Goal: Information Seeking & Learning: Learn about a topic

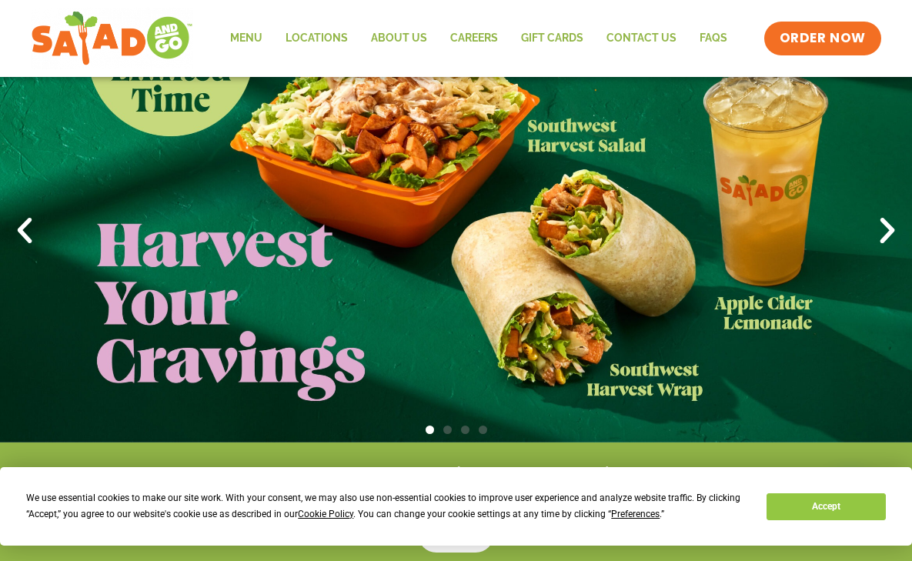
scroll to position [231, 0]
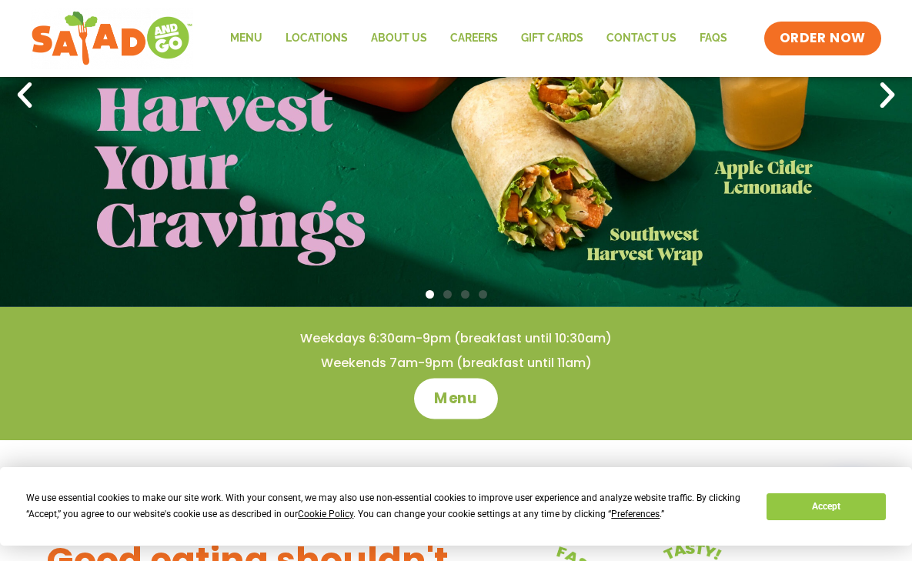
click at [430, 396] on link "Menu" at bounding box center [456, 398] width 84 height 41
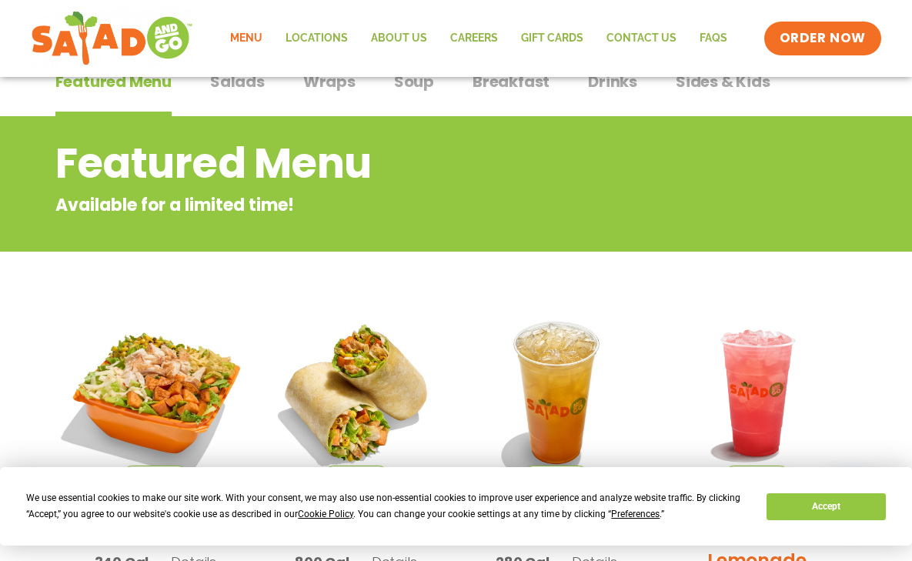
scroll to position [273, 0]
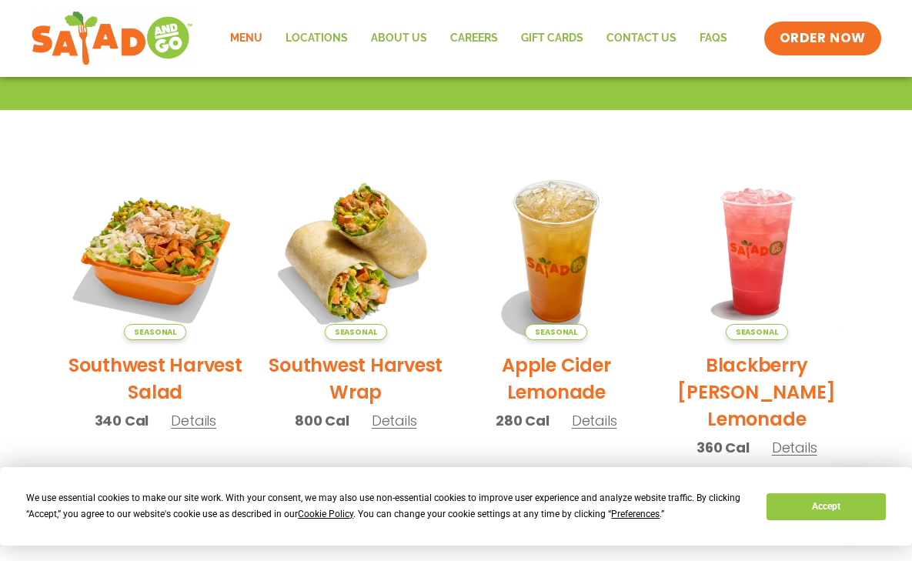
click at [142, 367] on h2 "Southwest Harvest Salad" at bounding box center [156, 379] width 178 height 54
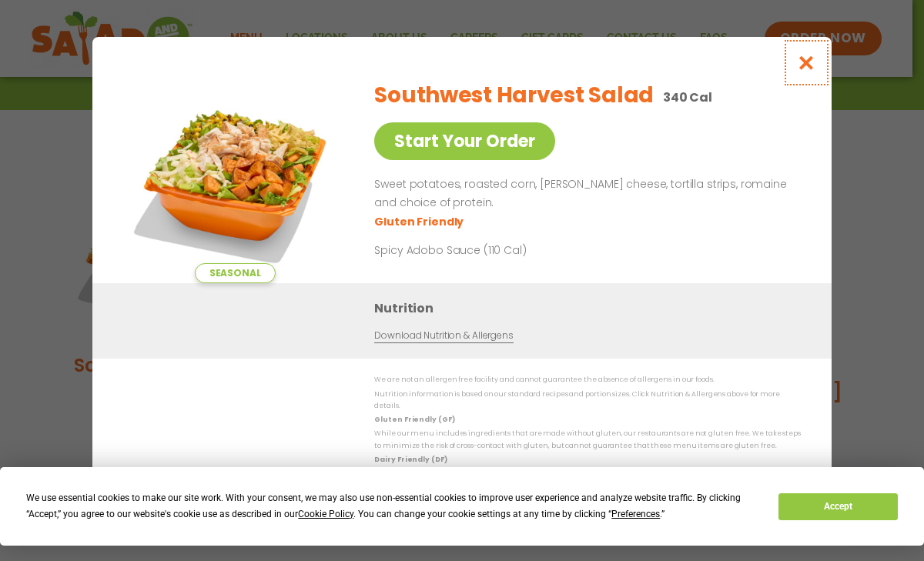
click at [809, 68] on icon "Close modal" at bounding box center [806, 63] width 19 height 16
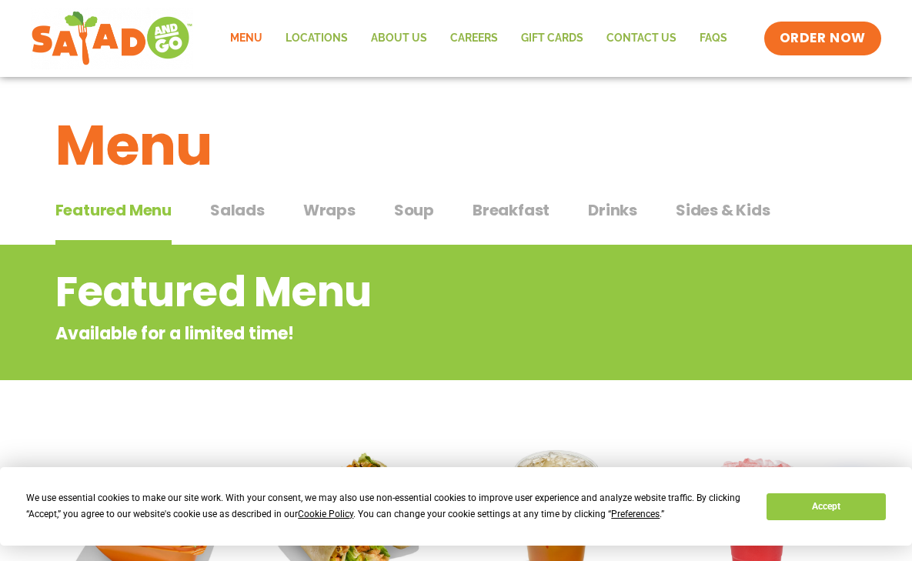
scroll to position [0, 0]
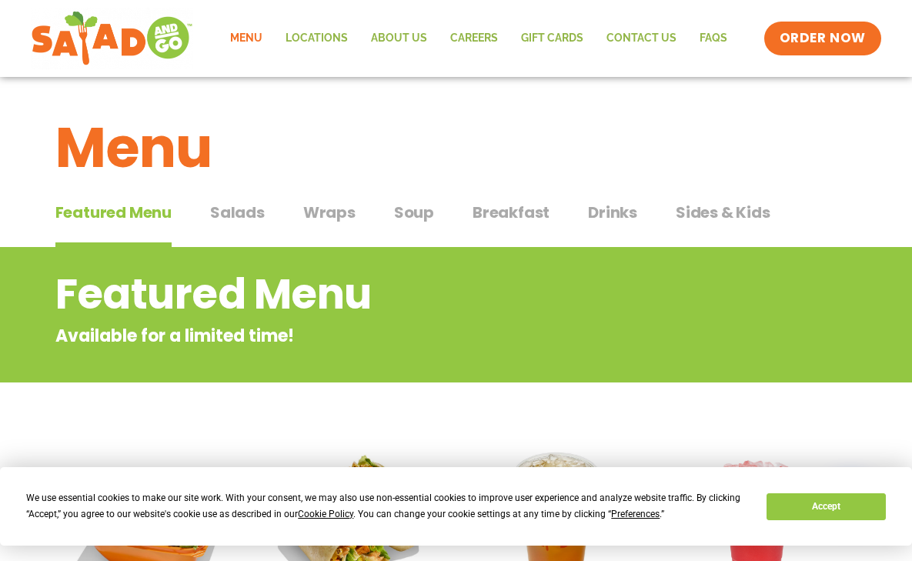
click at [242, 209] on span "Salads" at bounding box center [237, 212] width 55 height 23
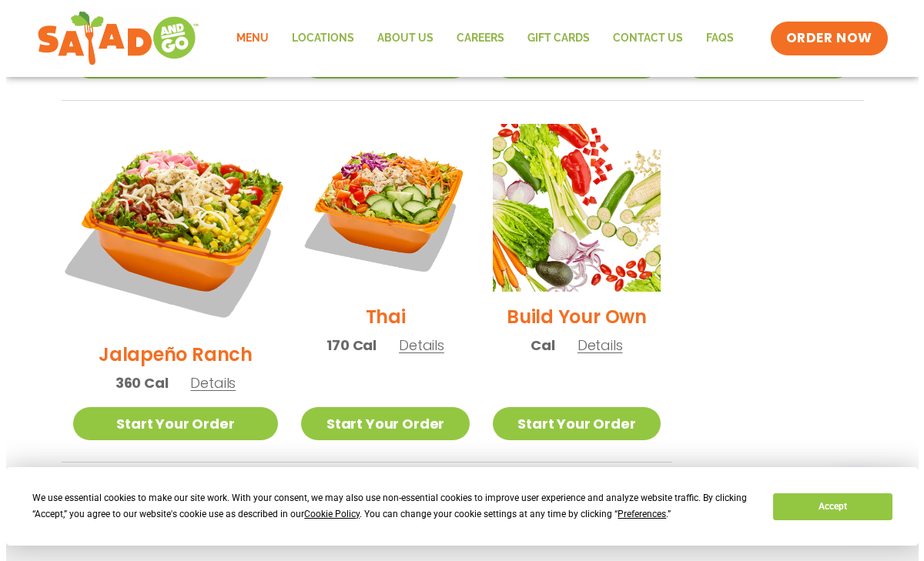
scroll to position [1063, 0]
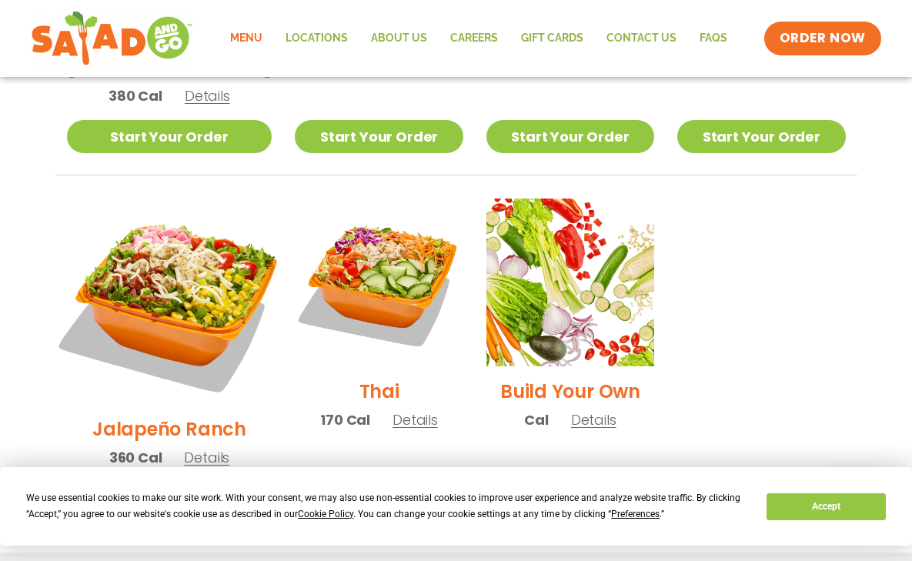
click at [139, 318] on img at bounding box center [169, 301] width 241 height 241
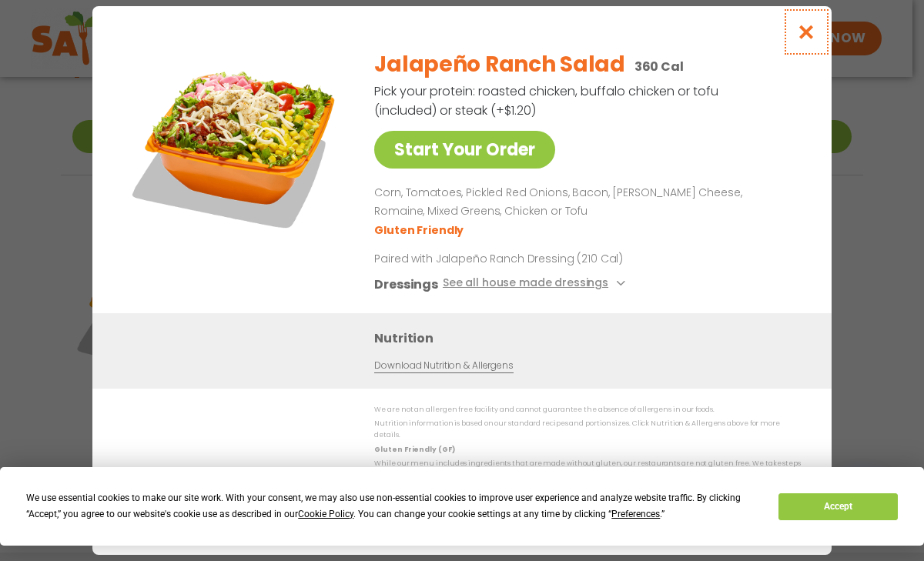
click at [810, 35] on icon "Close modal" at bounding box center [806, 32] width 19 height 16
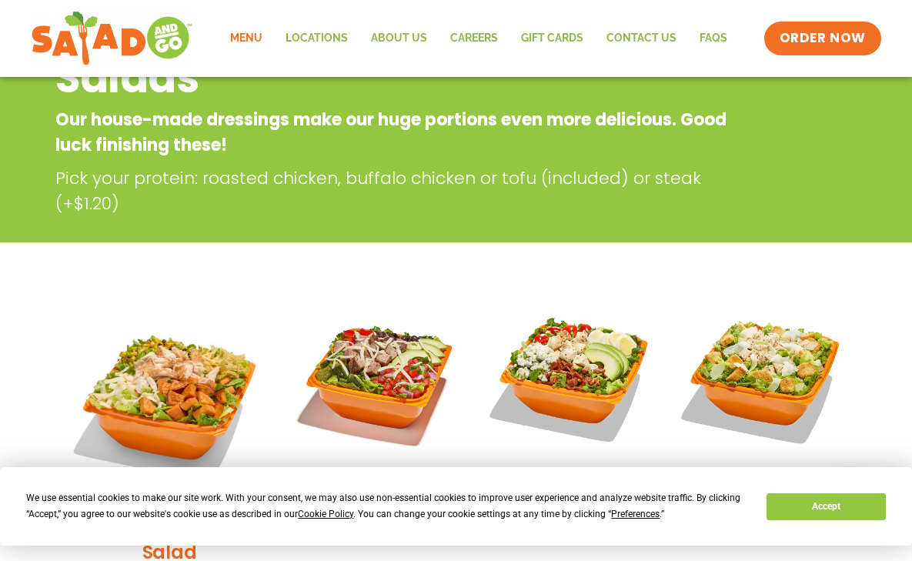
scroll to position [62, 0]
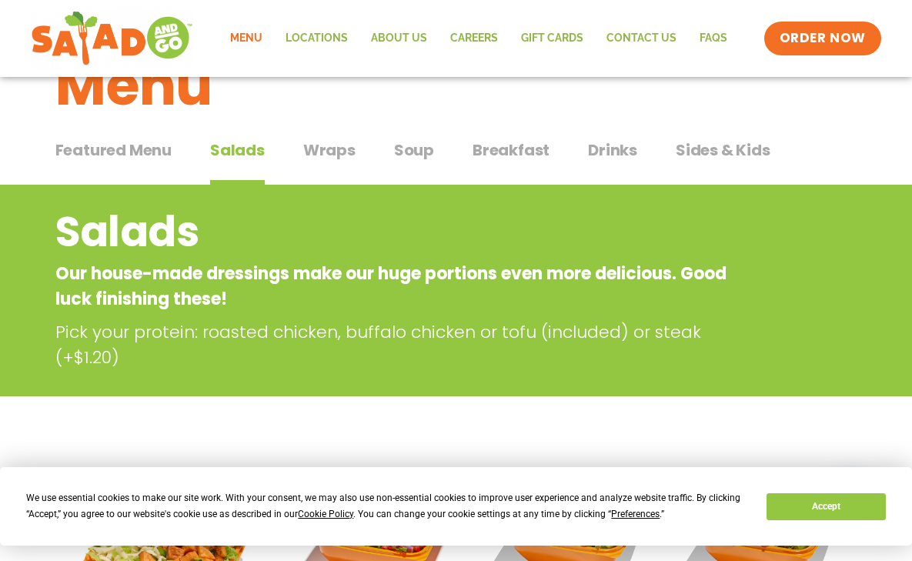
click at [333, 155] on span "Wraps" at bounding box center [329, 150] width 52 height 23
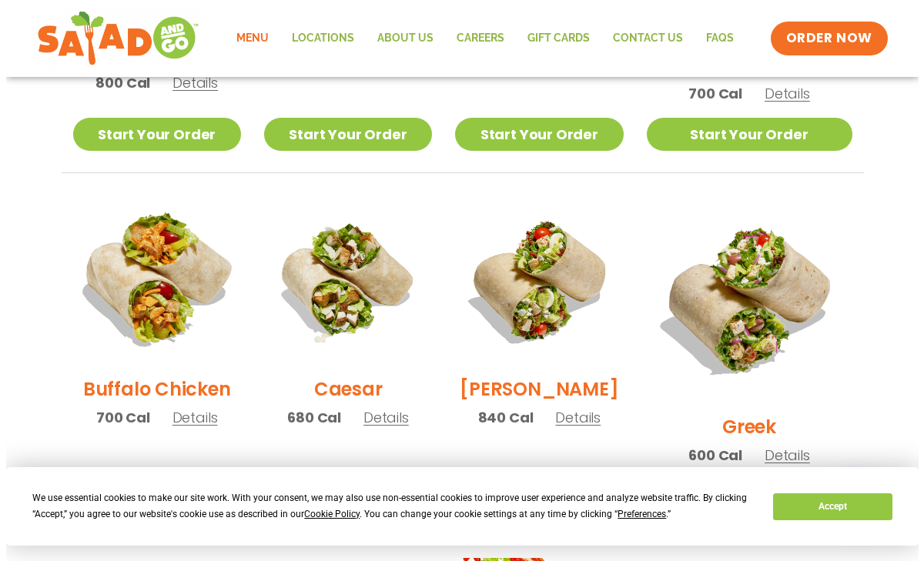
scroll to position [678, 0]
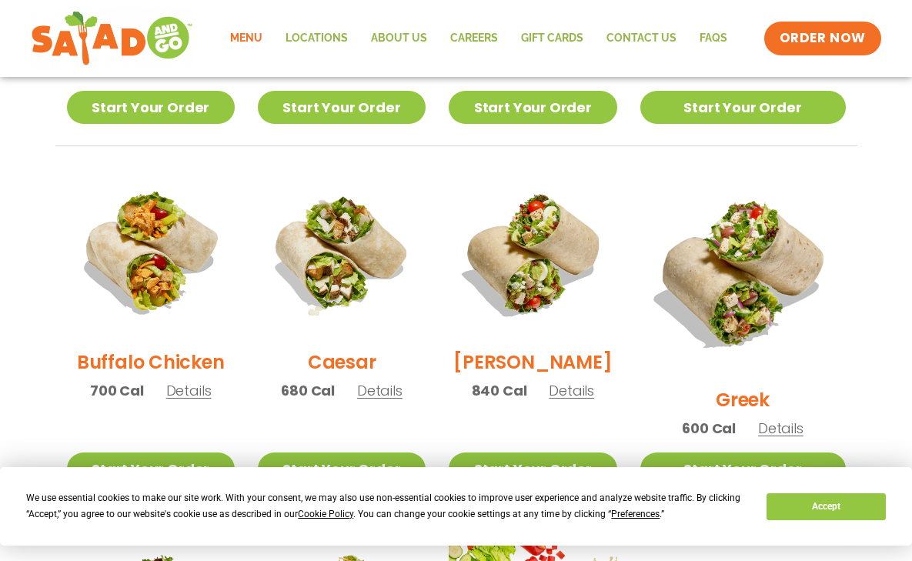
click at [745, 387] on h2 "Greek" at bounding box center [743, 400] width 54 height 27
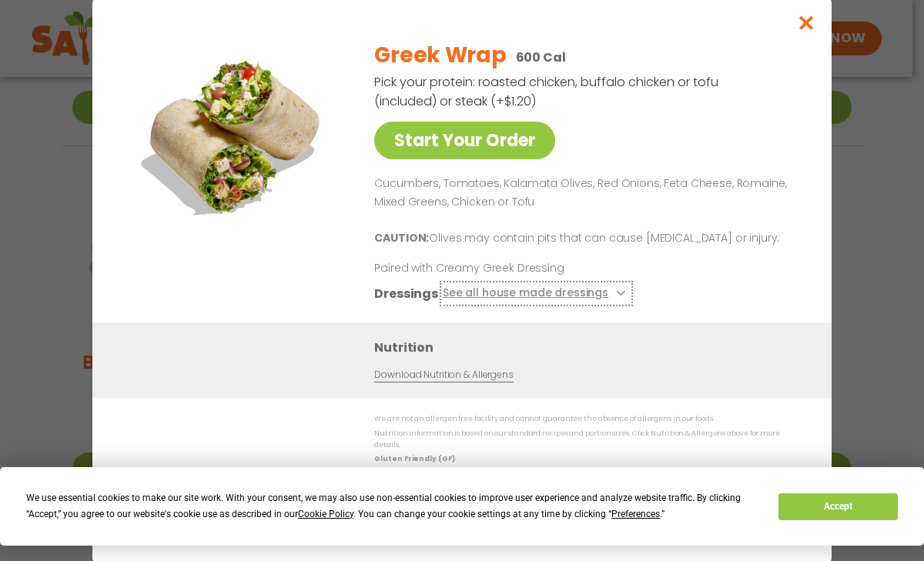
click at [560, 296] on button "See all house made dressings" at bounding box center [536, 293] width 187 height 19
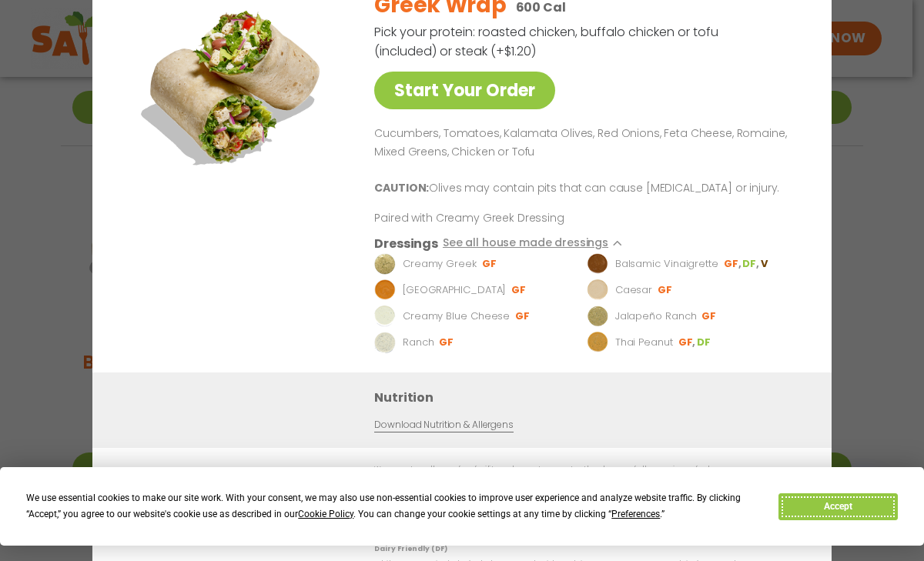
click at [852, 501] on button "Accept" at bounding box center [837, 507] width 119 height 27
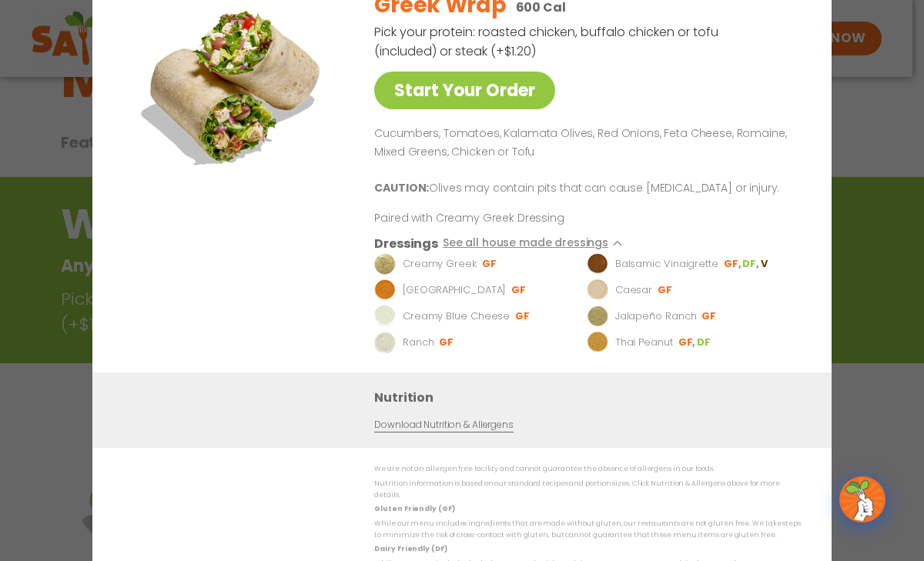
scroll to position [62, 0]
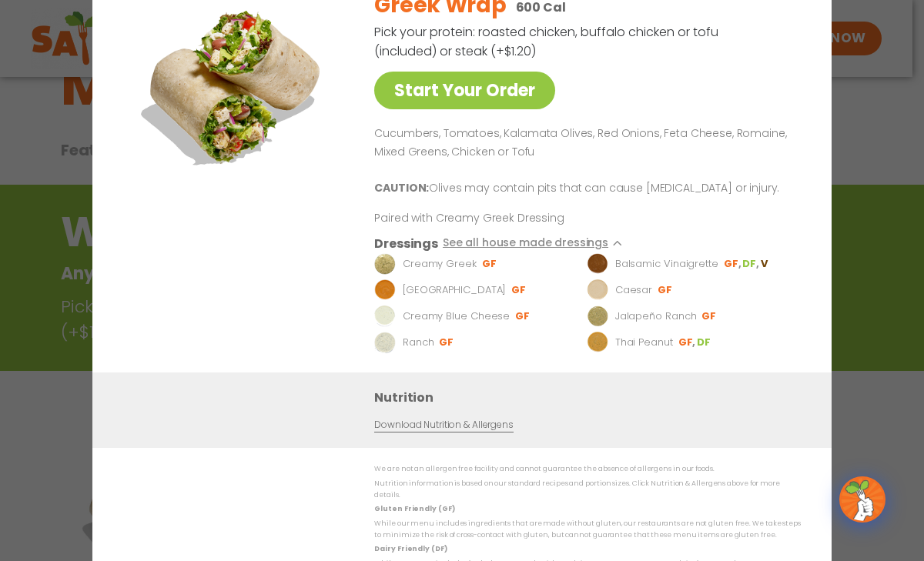
click at [783, 100] on div "Greek Wrap 600 Cal Pick your protein: roasted chicken, buffalo chicken or tofu …" at bounding box center [584, 175] width 420 height 395
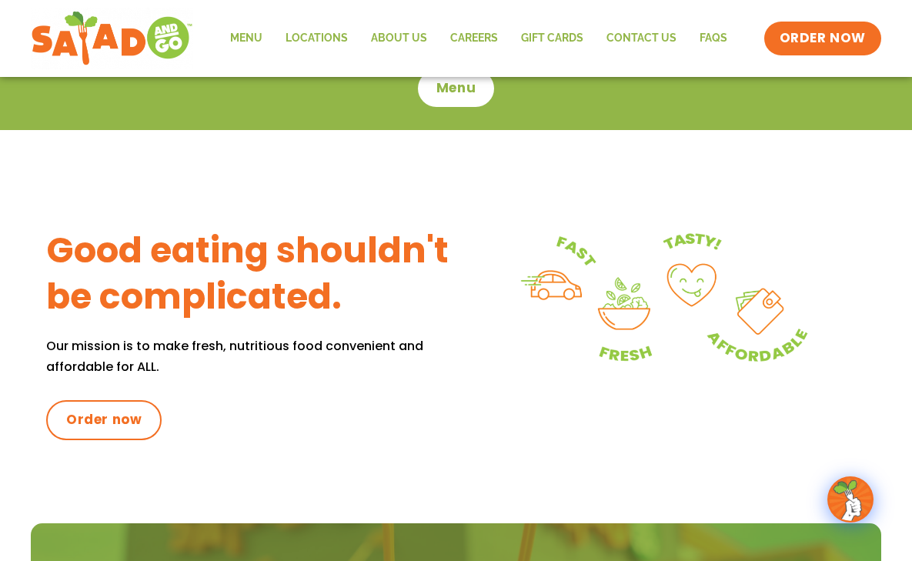
scroll to position [405, 0]
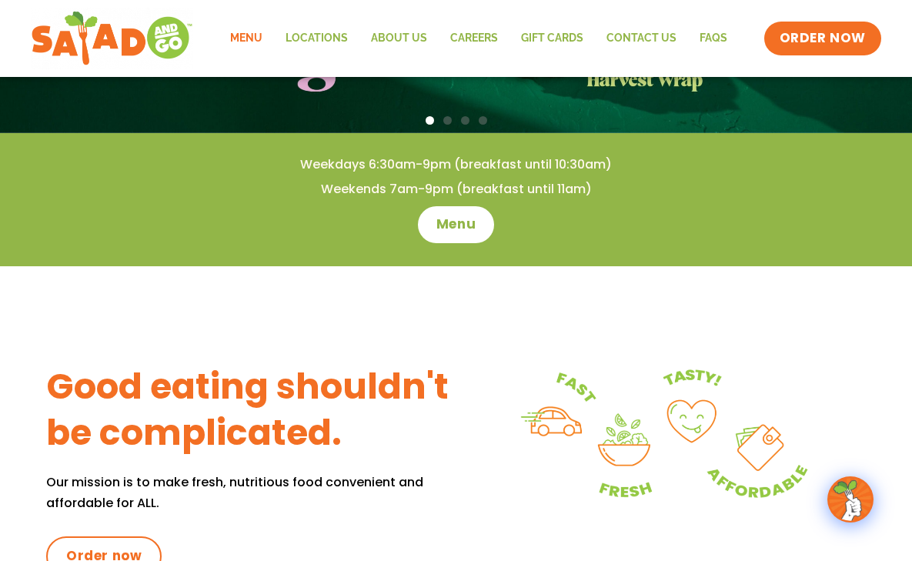
click at [241, 35] on link "Menu" at bounding box center [246, 38] width 55 height 35
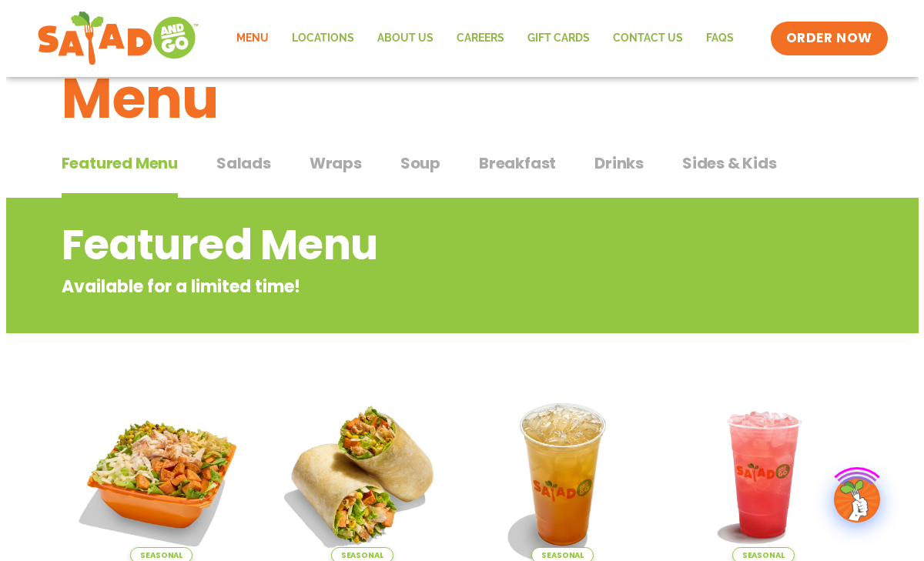
scroll to position [77, 0]
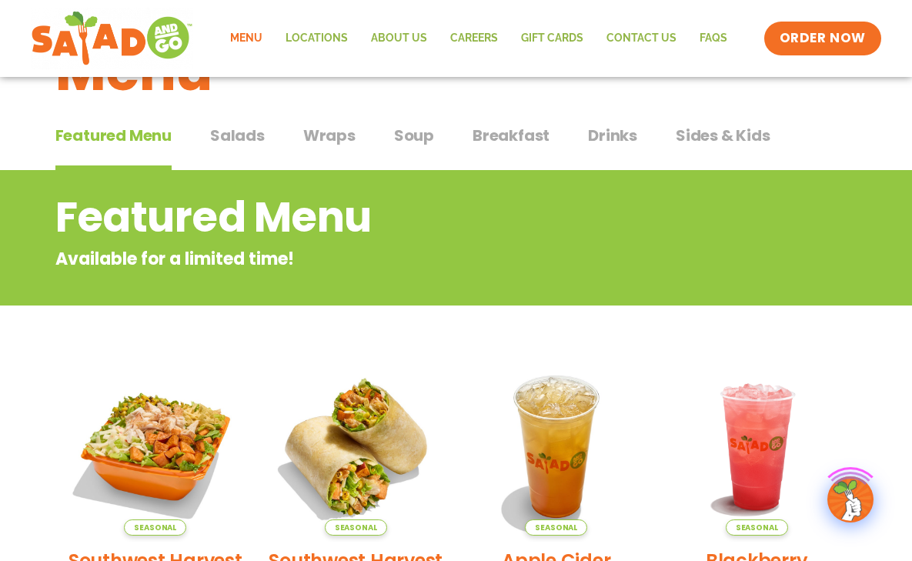
click at [193, 464] on img at bounding box center [156, 447] width 178 height 178
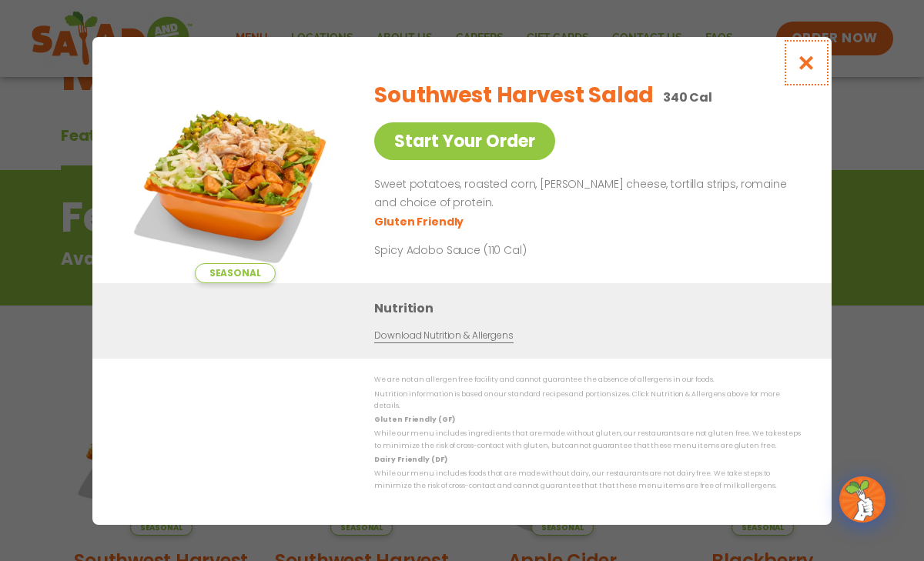
click at [805, 69] on icon "Close modal" at bounding box center [806, 63] width 19 height 16
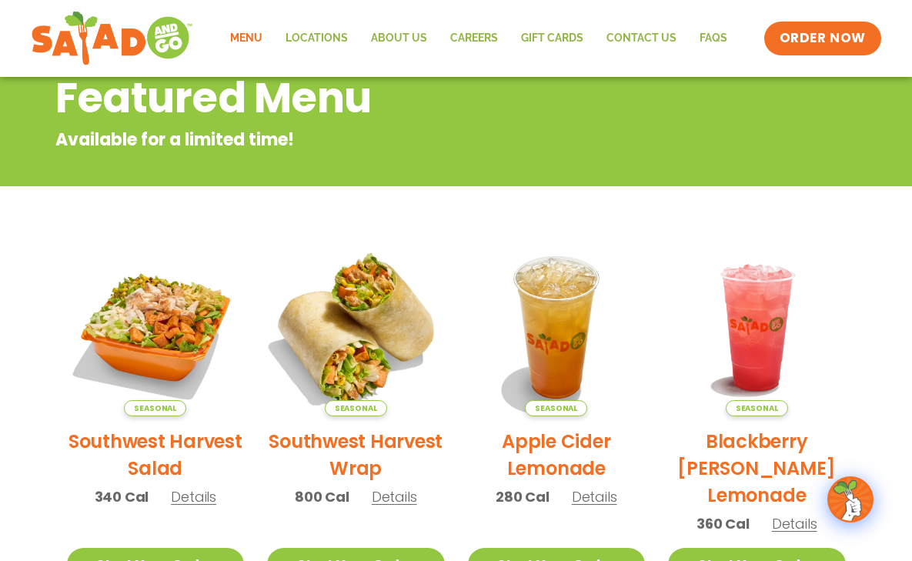
scroll to position [16, 0]
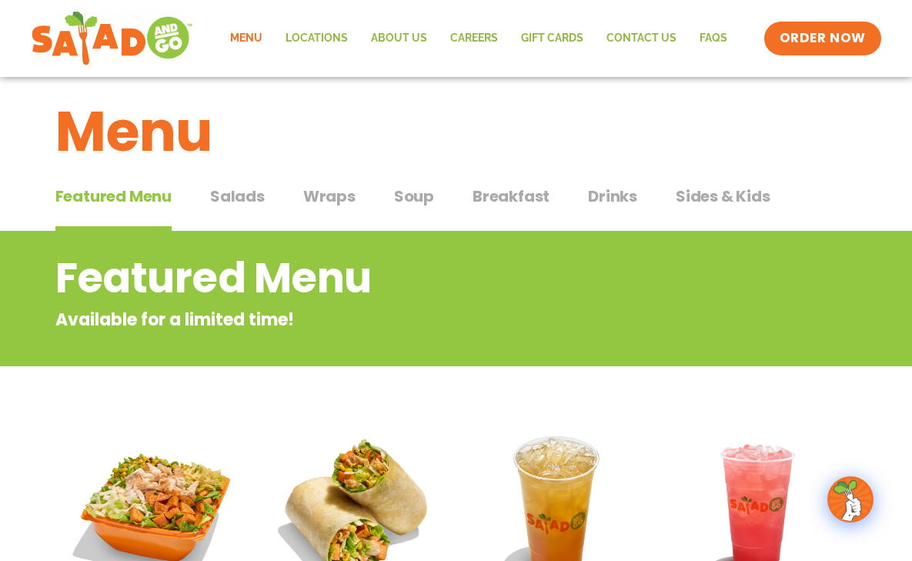
click at [322, 199] on span "Wraps" at bounding box center [329, 196] width 52 height 23
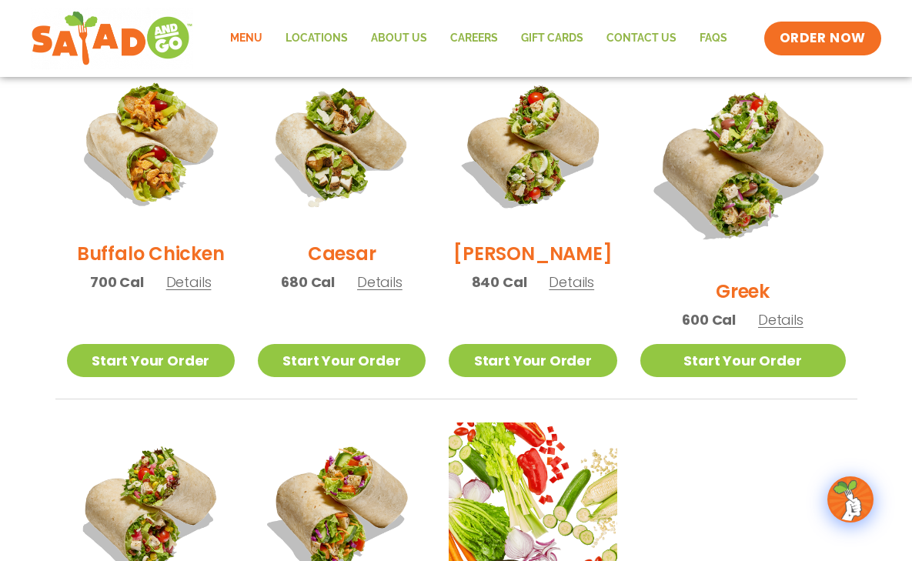
scroll to position [786, 0]
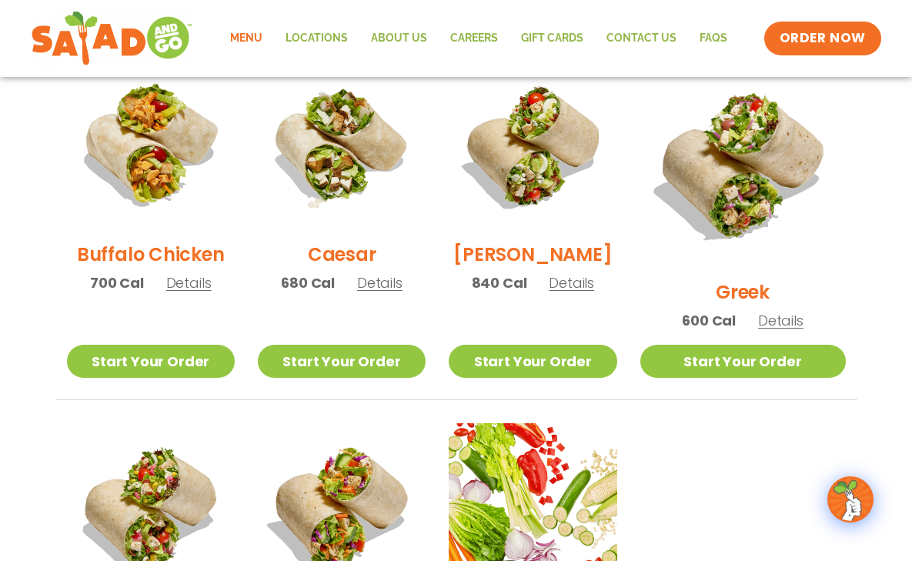
click at [760, 279] on h2 "Greek" at bounding box center [743, 292] width 54 height 27
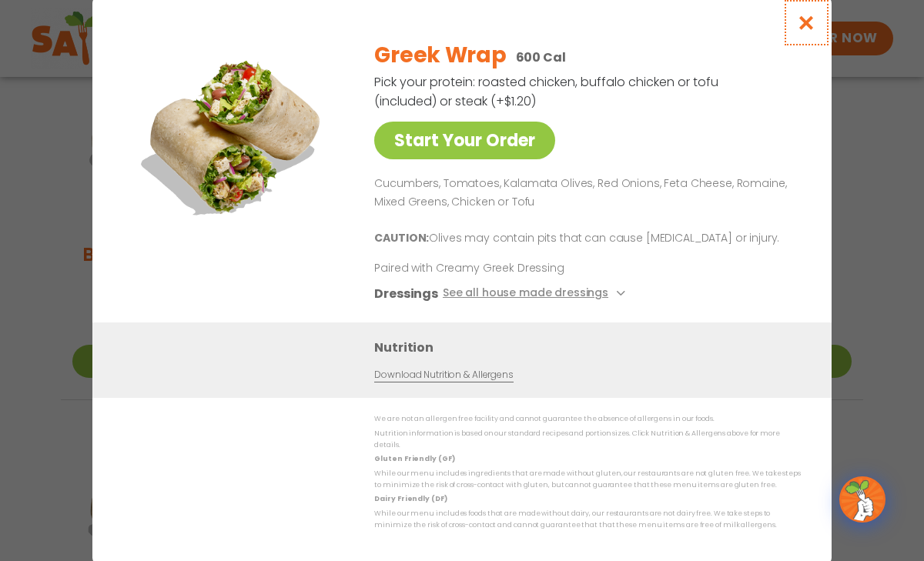
click at [805, 24] on icon "Close modal" at bounding box center [806, 23] width 19 height 16
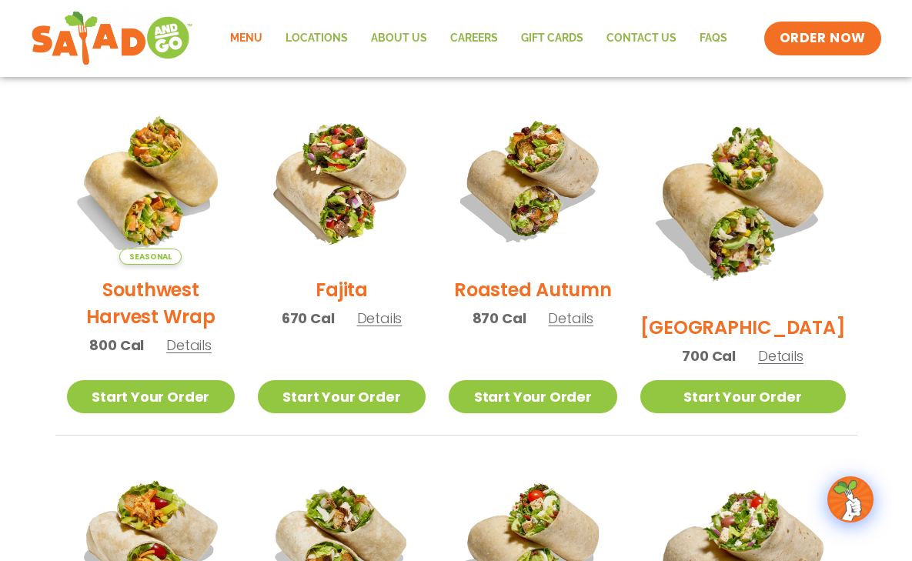
scroll to position [93, 0]
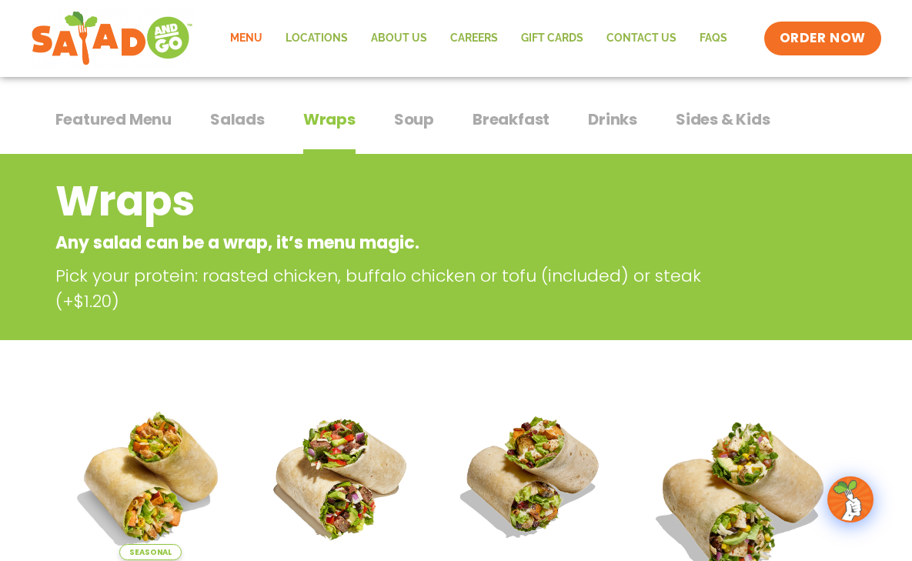
click at [588, 121] on span "Drinks" at bounding box center [612, 119] width 49 height 23
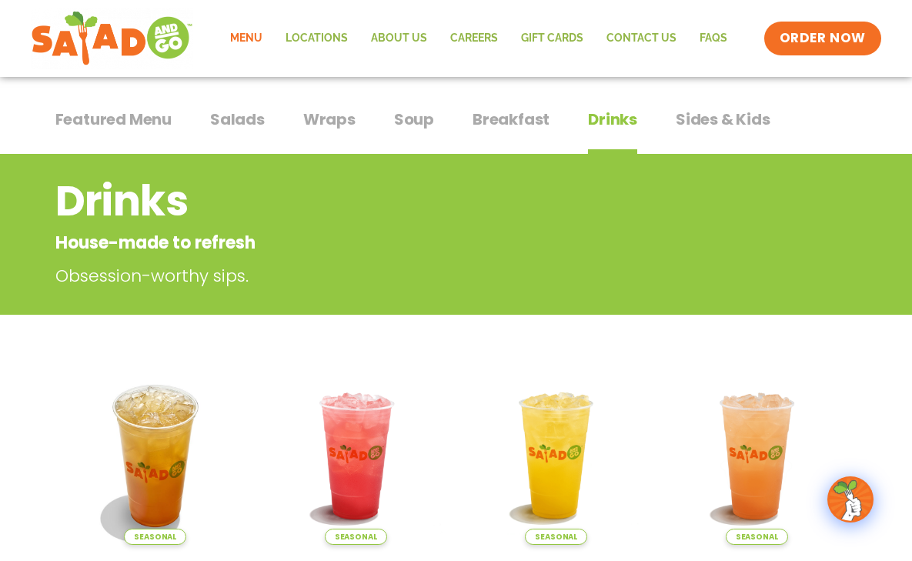
click at [403, 129] on span "Soup" at bounding box center [414, 119] width 40 height 23
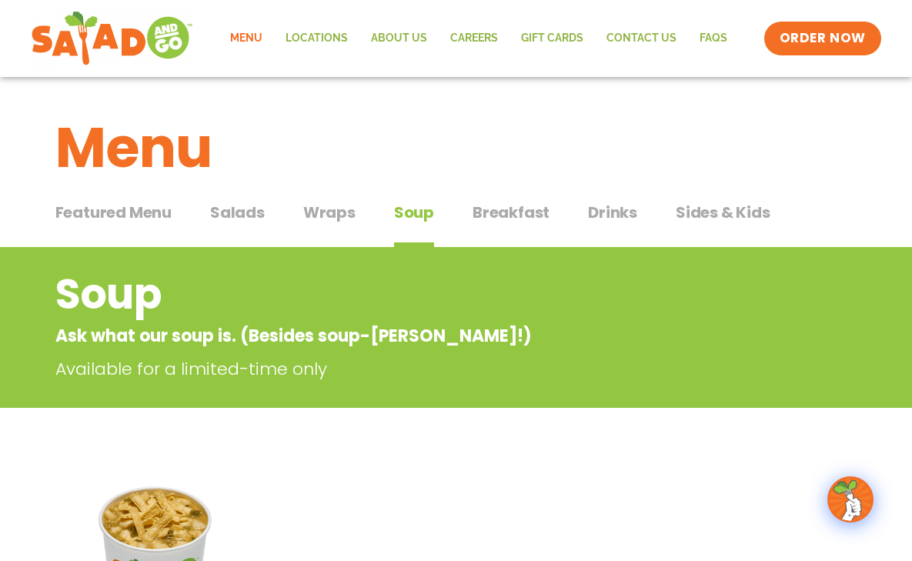
click at [607, 217] on span "Drinks" at bounding box center [612, 212] width 49 height 23
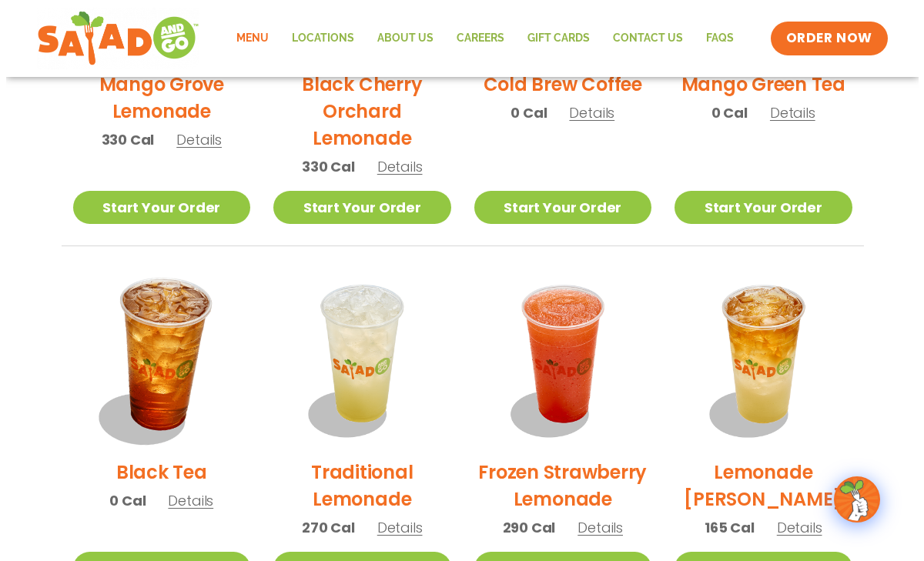
scroll to position [1043, 0]
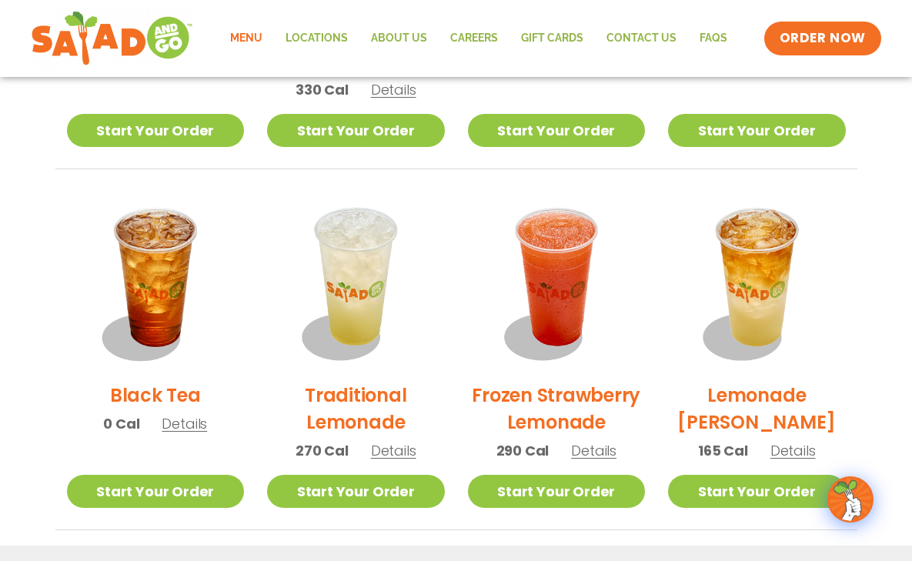
click at [166, 394] on h2 "Black Tea" at bounding box center [155, 395] width 91 height 27
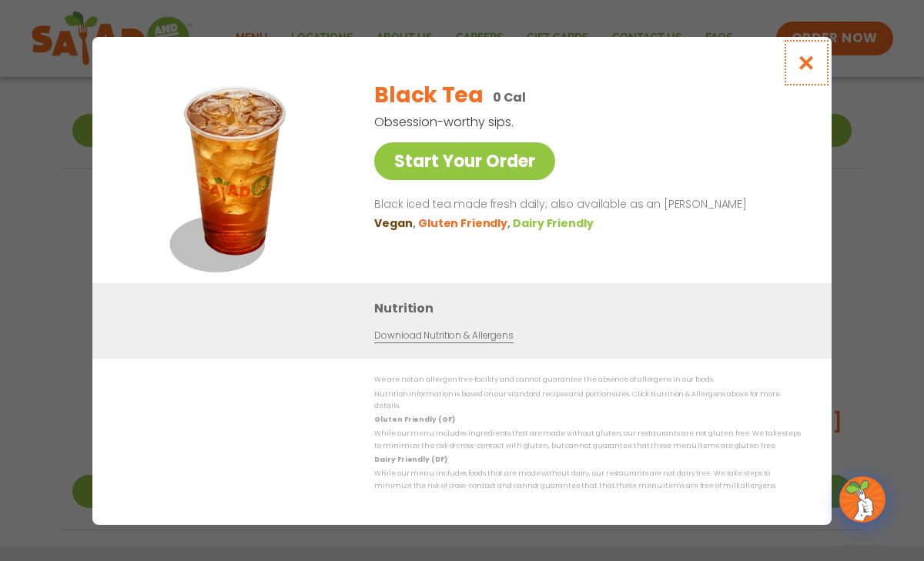
click at [814, 67] on icon "Close modal" at bounding box center [806, 63] width 19 height 16
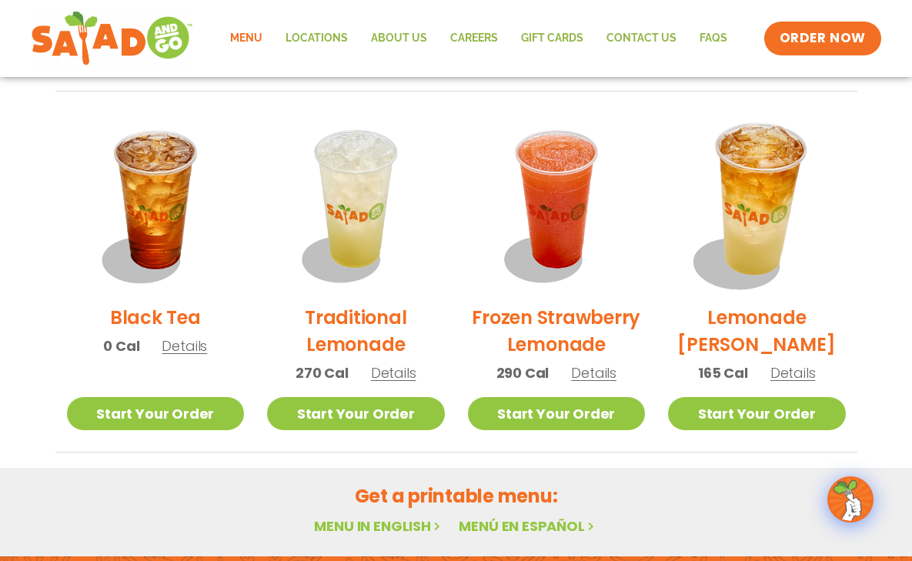
scroll to position [1120, 0]
